Goal: Task Accomplishment & Management: Use online tool/utility

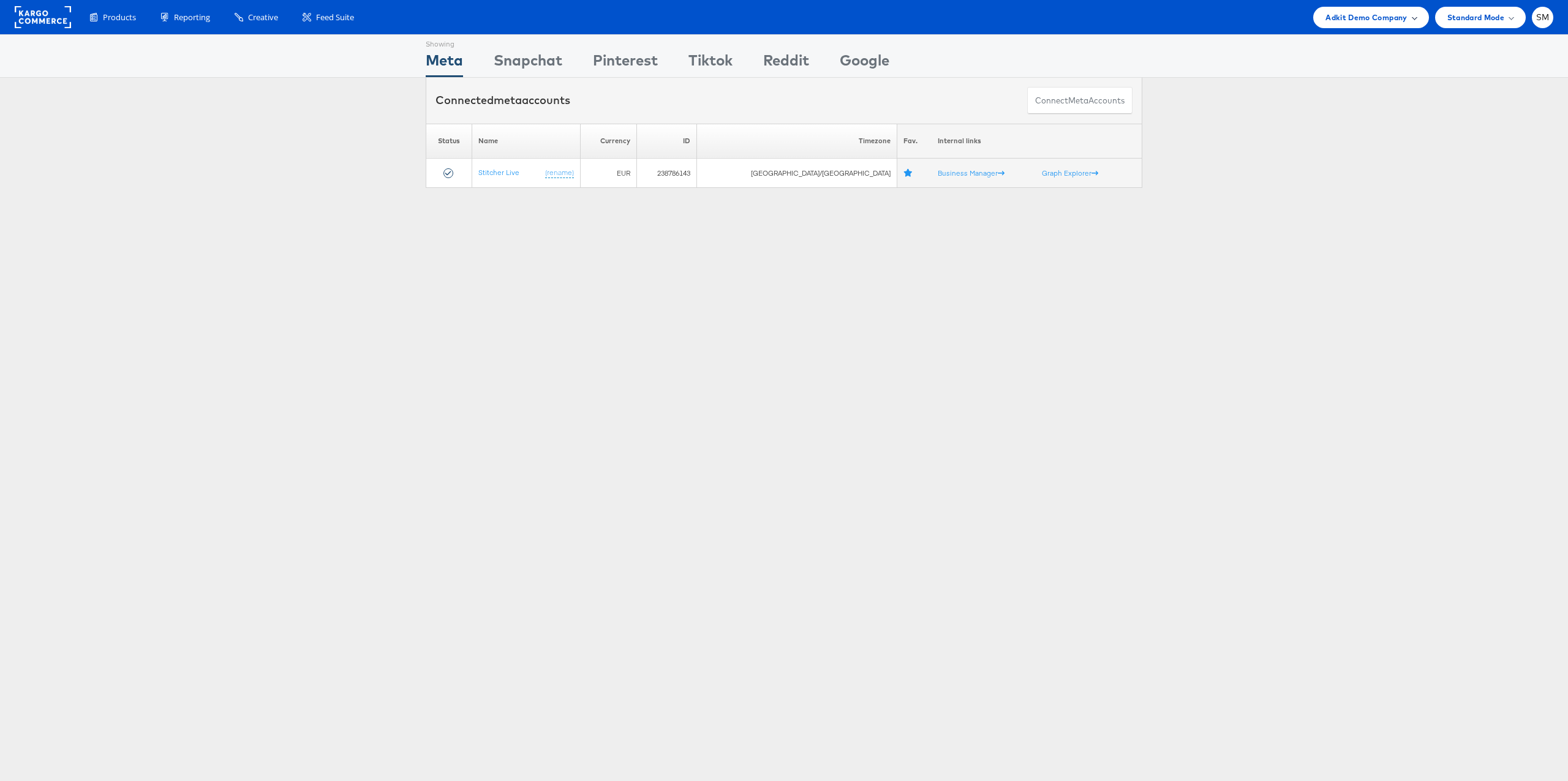
click at [1387, 23] on div "Adkit Demo Company" at bounding box center [1371, 17] width 115 height 22
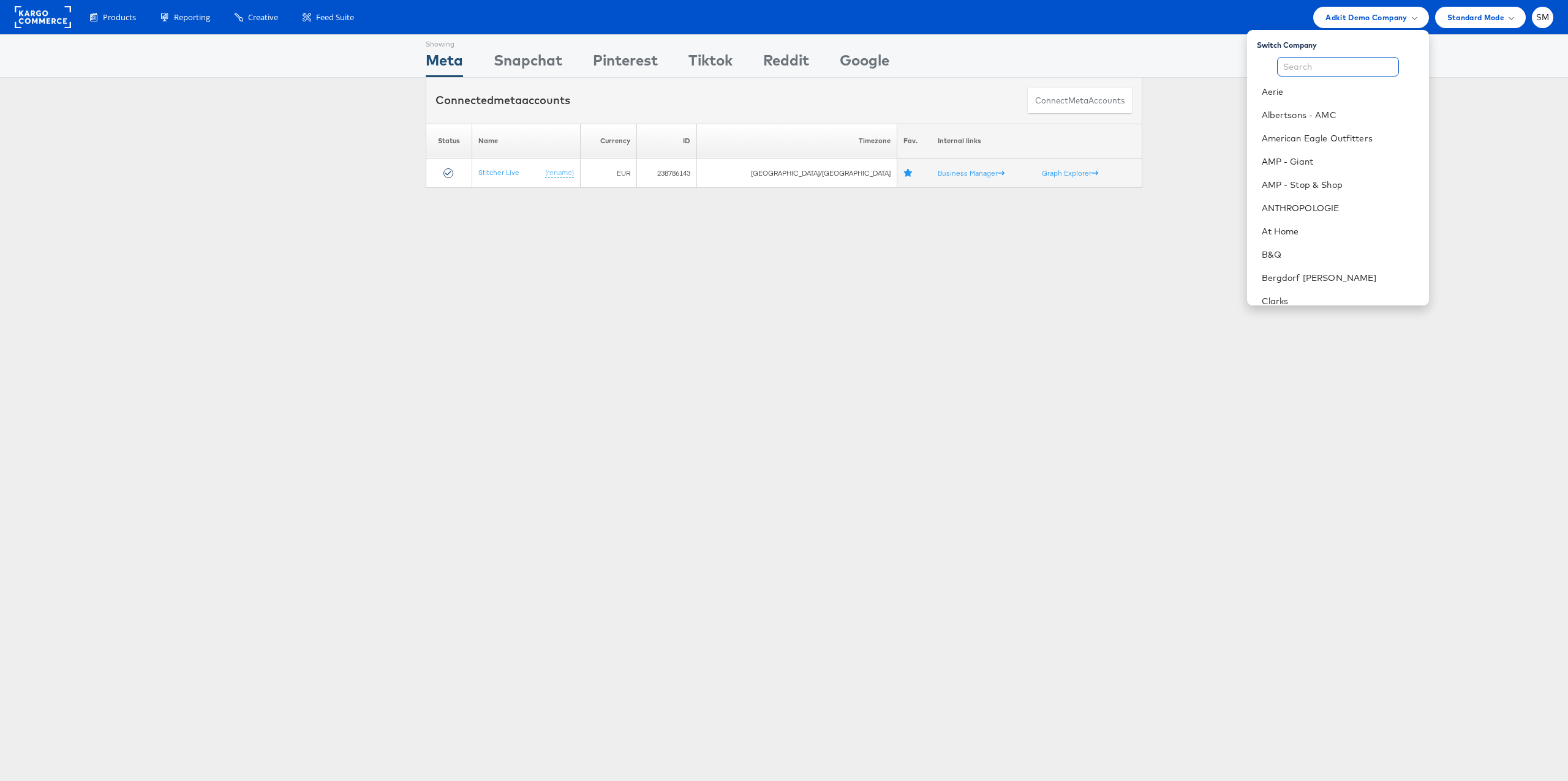
click at [1319, 67] on input "text" at bounding box center [1338, 67] width 122 height 19
type input "ste"
click at [1322, 115] on link "Kargo Commerce - [PERSON_NAME]" at bounding box center [1340, 115] width 157 height 12
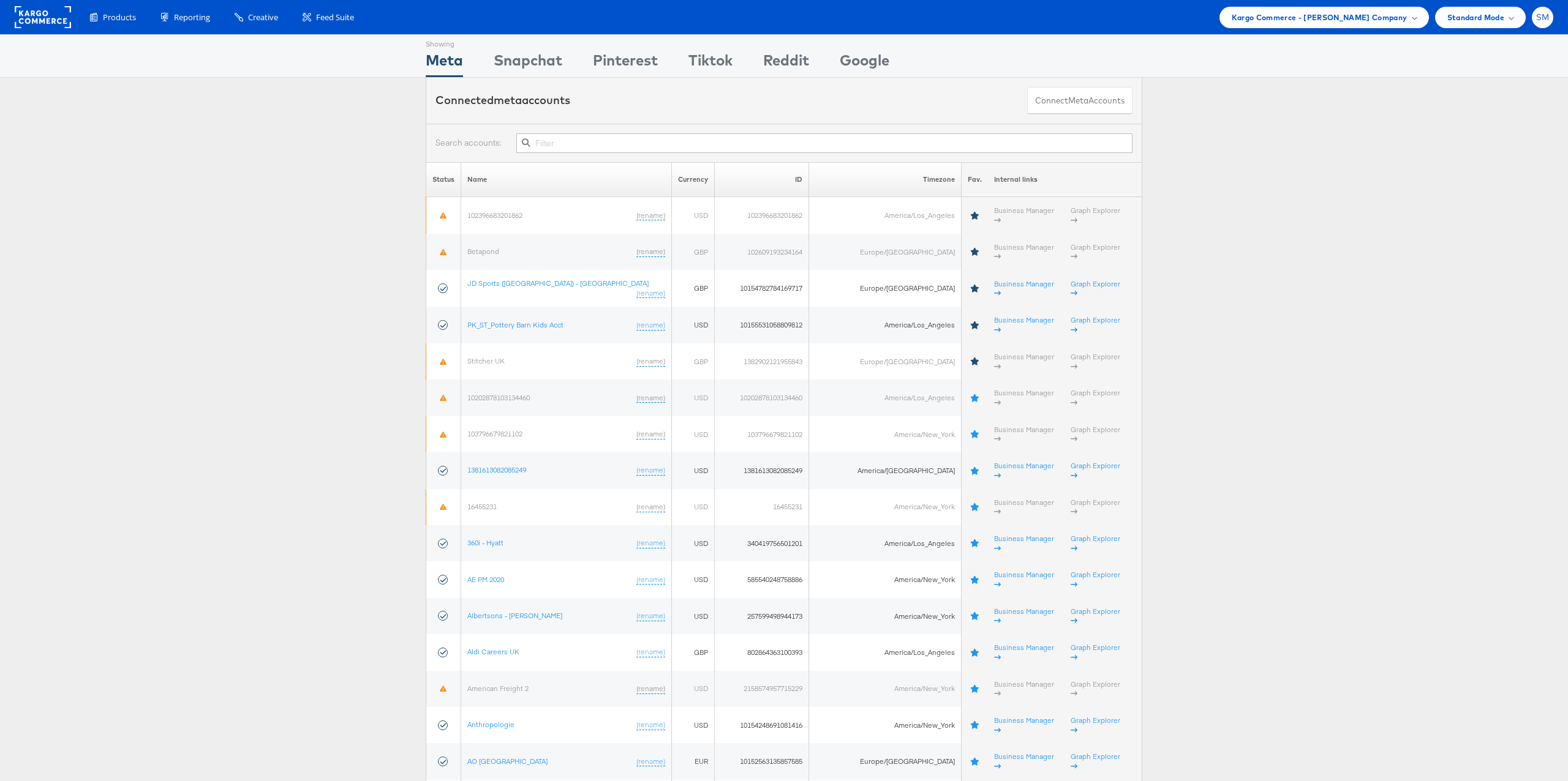
click at [1542, 15] on span "SM" at bounding box center [1543, 17] width 13 height 8
click at [1506, 116] on link "Internal Dashboard" at bounding box center [1491, 116] width 105 height 12
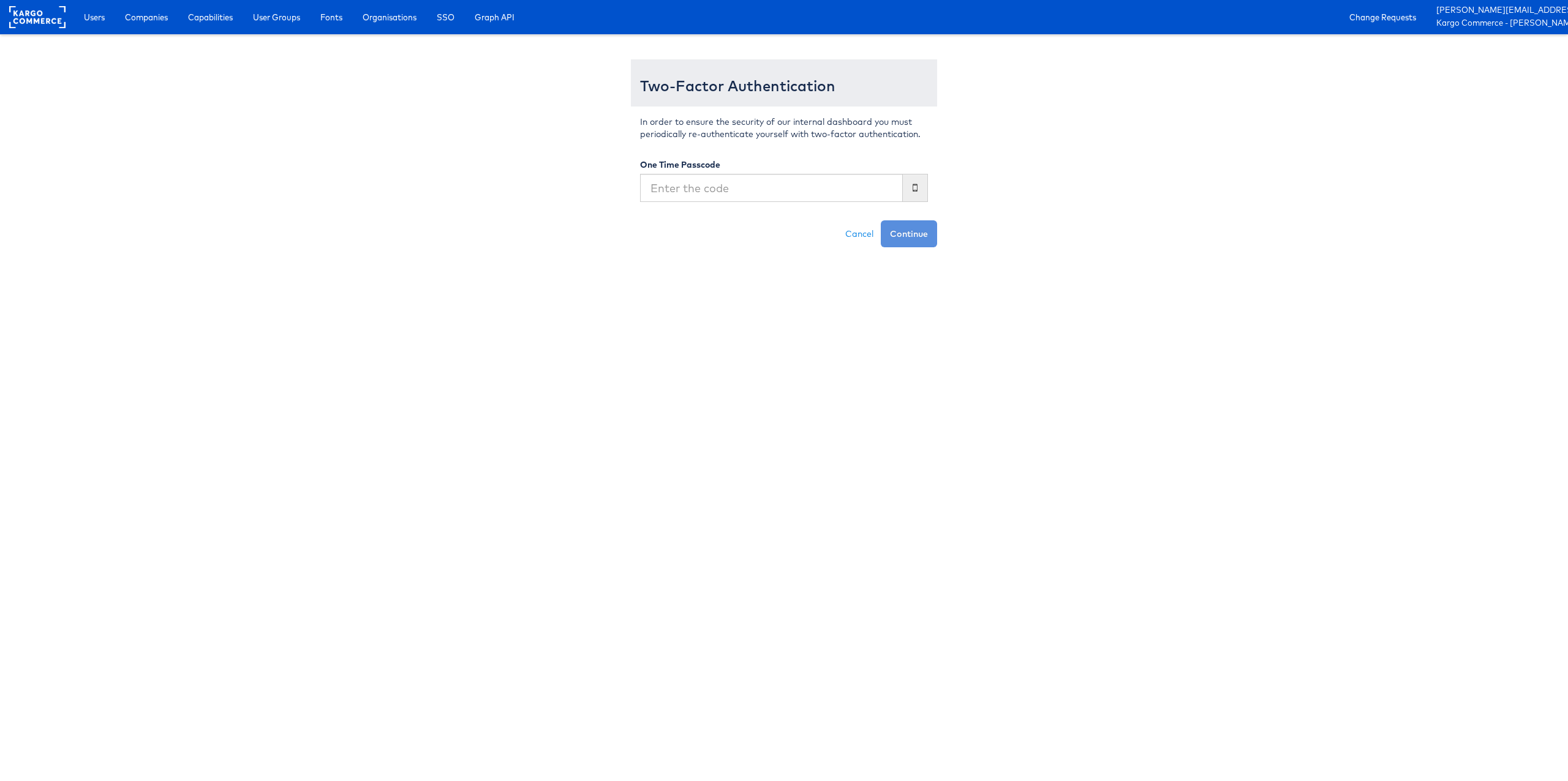
click at [730, 192] on input "text" at bounding box center [771, 188] width 263 height 28
type input "548833"
click at [881, 220] on button "Continue" at bounding box center [909, 234] width 56 height 27
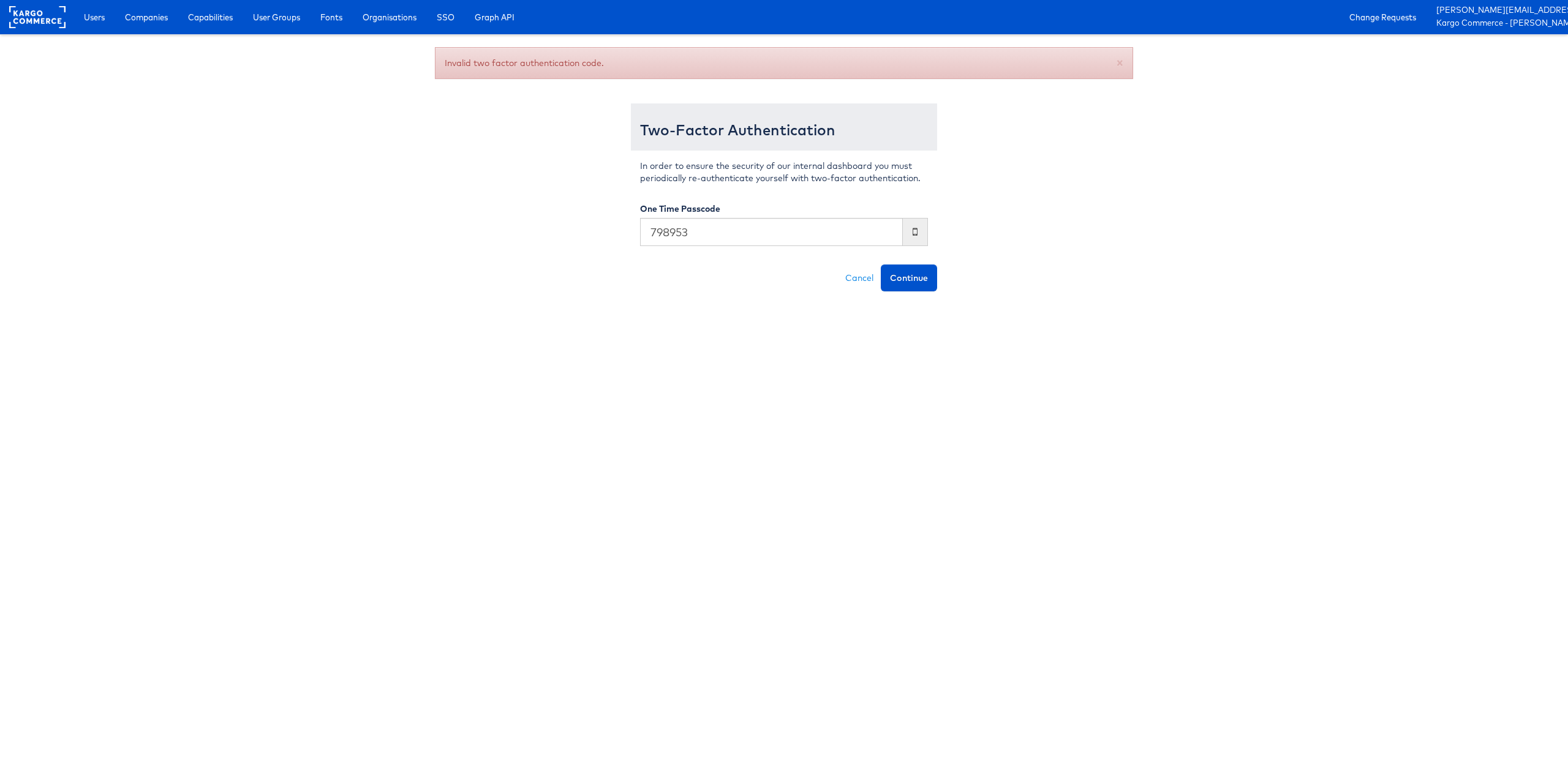
type input "798953"
click at [881, 264] on button "Continue" at bounding box center [909, 278] width 56 height 27
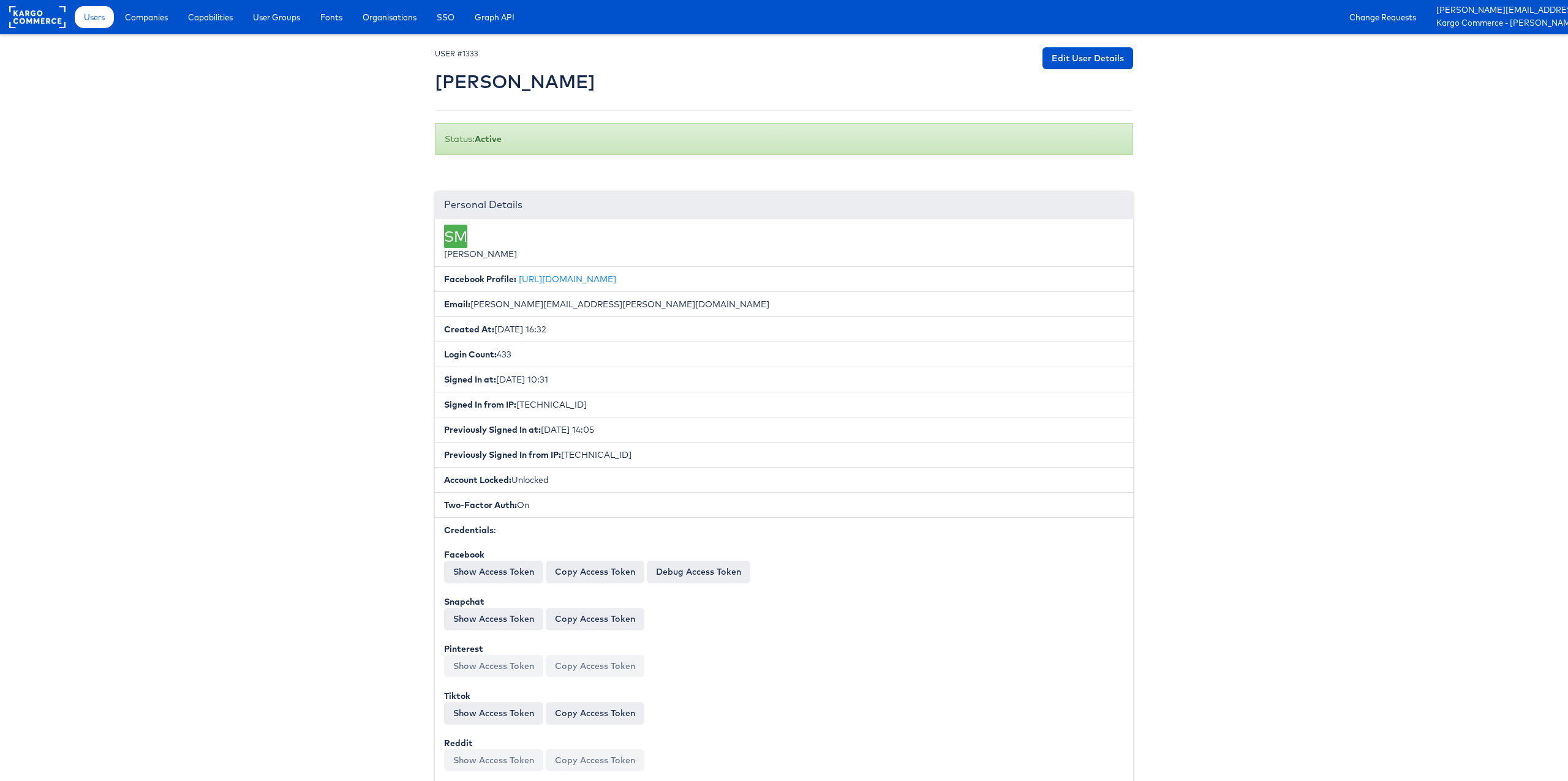
drag, startPoint x: 761, startPoint y: 491, endPoint x: 653, endPoint y: 535, distance: 116.6
click at [761, 491] on li "Account Locked: Unlocked" at bounding box center [784, 480] width 698 height 25
drag, startPoint x: 614, startPoint y: 568, endPoint x: 640, endPoint y: 529, distance: 46.9
click at [614, 568] on button "Copy Access Token" at bounding box center [595, 571] width 99 height 22
